Goal: Navigation & Orientation: Find specific page/section

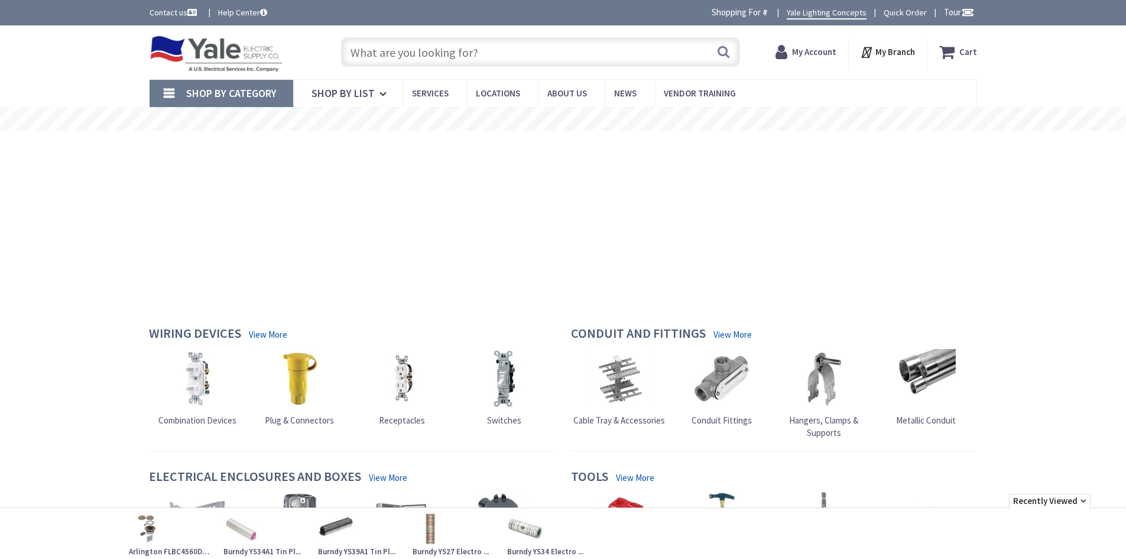
scroll to position [296, 0]
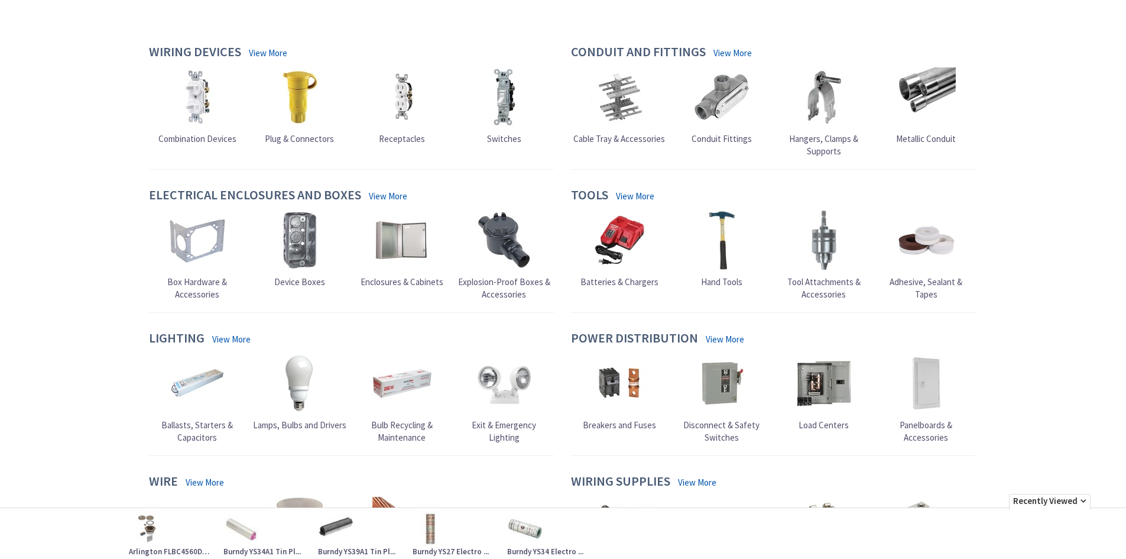
type input "[STREET_ADDRESS]"
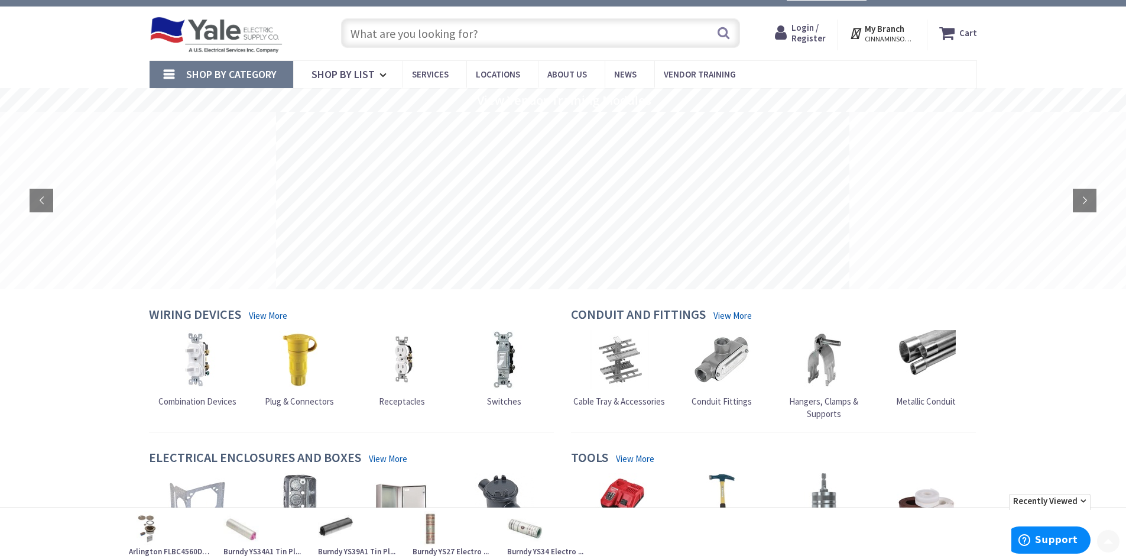
scroll to position [0, 0]
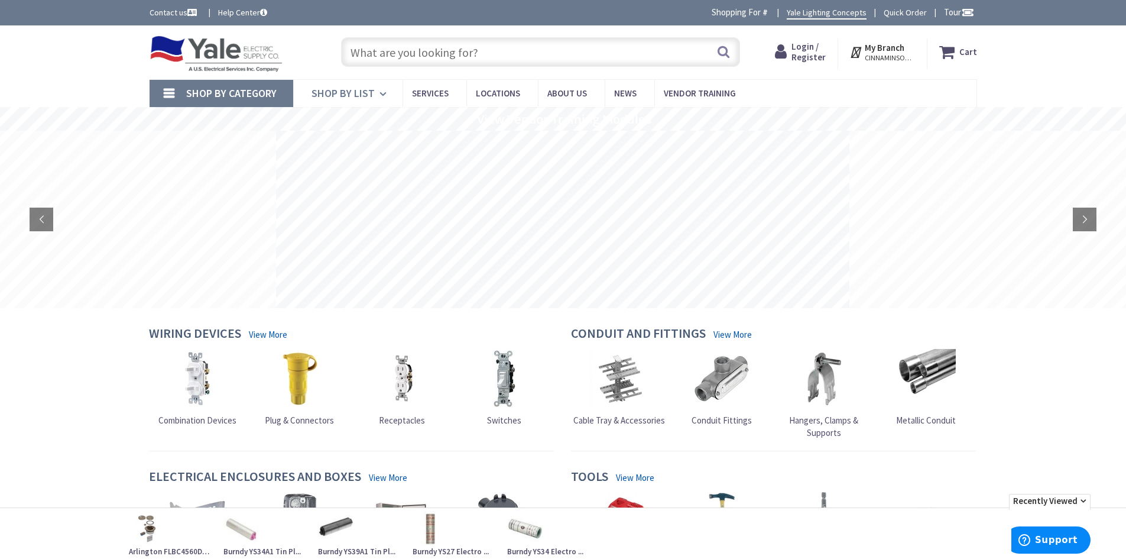
click at [353, 98] on span "Shop By List" at bounding box center [342, 93] width 63 height 14
click at [428, 90] on span "Services" at bounding box center [430, 92] width 37 height 11
